Goal: Information Seeking & Learning: Learn about a topic

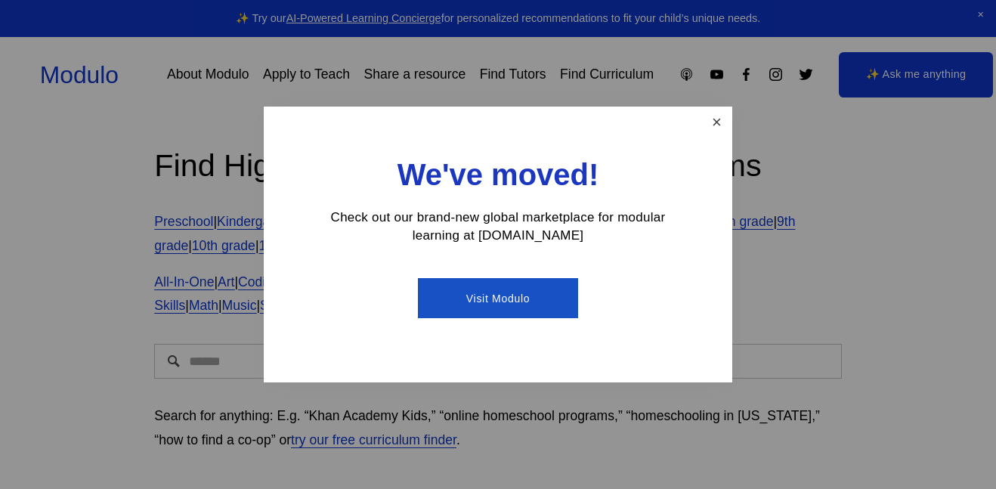
click at [713, 126] on link "Close" at bounding box center [716, 122] width 26 height 26
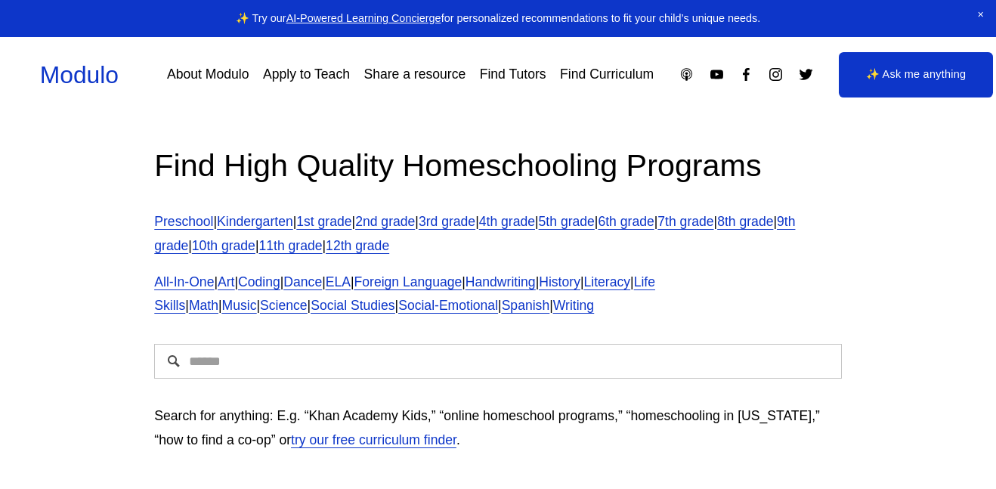
click at [319, 373] on input "Search" at bounding box center [497, 361] width 687 height 35
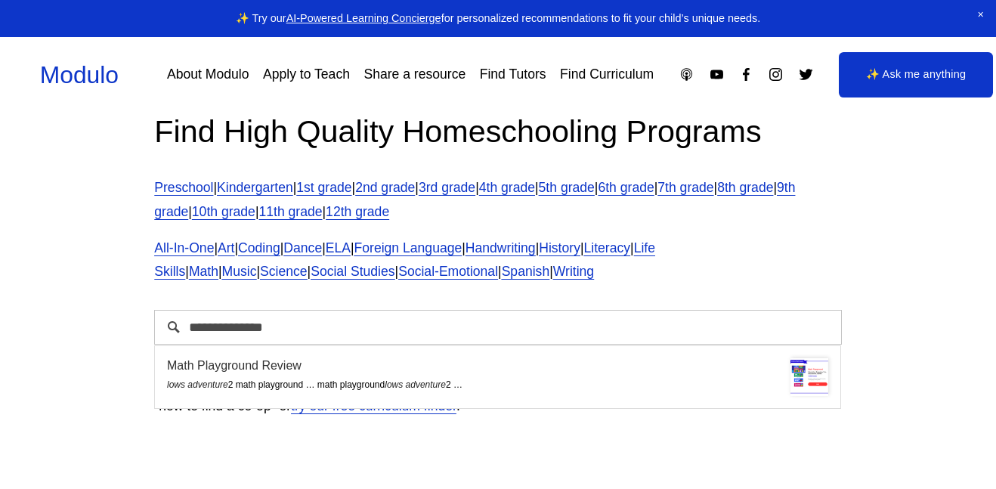
scroll to position [39, 2]
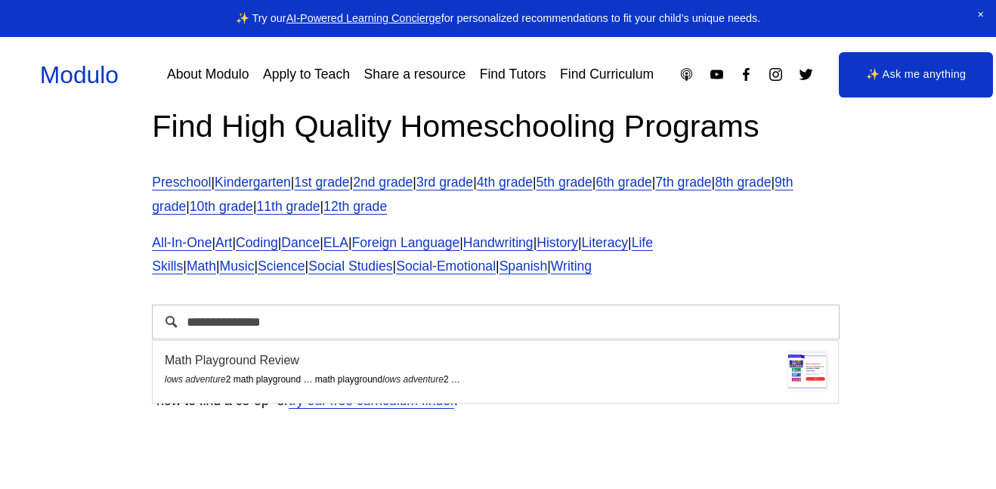
type input "**********"
click at [257, 361] on div "Math Playground Review" at bounding box center [495, 360] width 661 height 14
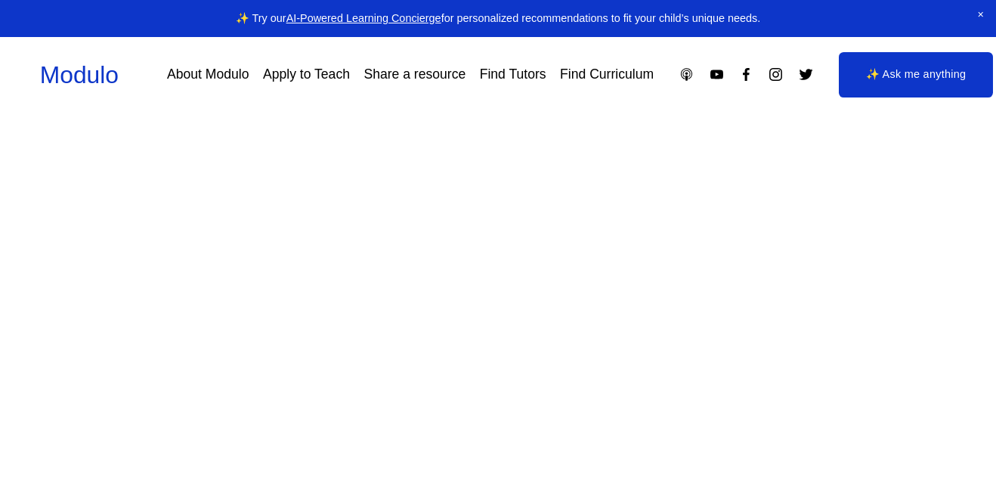
scroll to position [166, 0]
